Goal: Transaction & Acquisition: Purchase product/service

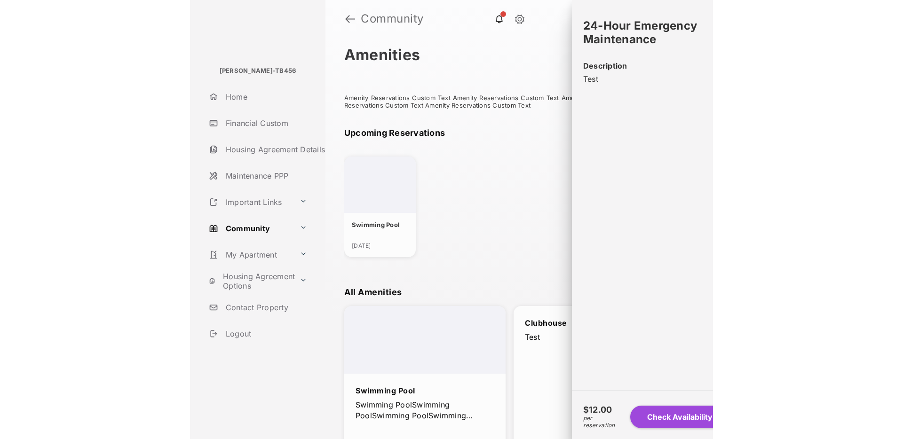
scroll to position [961, 0]
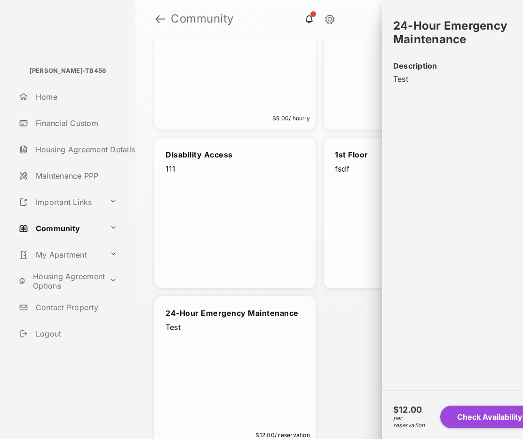
click at [46, 96] on link "Home" at bounding box center [75, 97] width 120 height 23
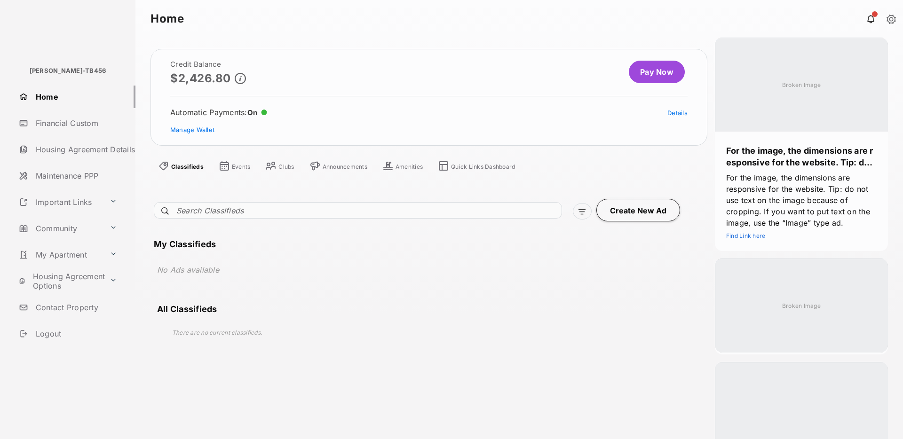
click at [61, 123] on link "Financial Custom" at bounding box center [75, 123] width 120 height 23
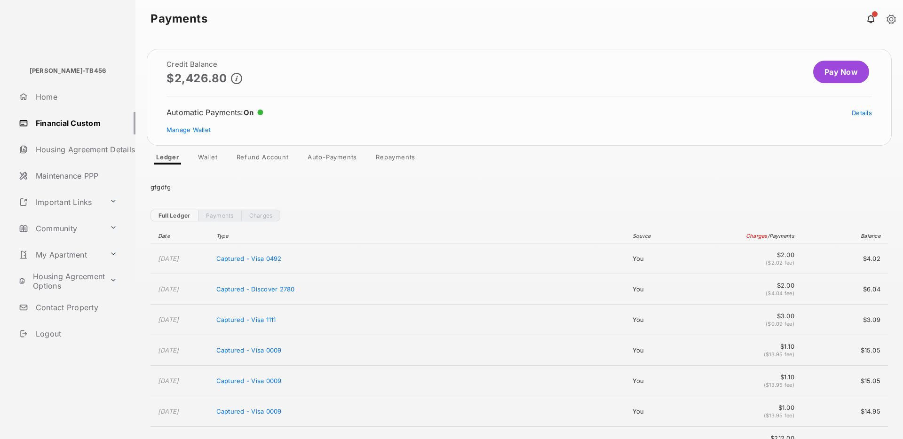
click at [522, 72] on link "Pay Now" at bounding box center [841, 72] width 56 height 23
